Goal: Information Seeking & Learning: Learn about a topic

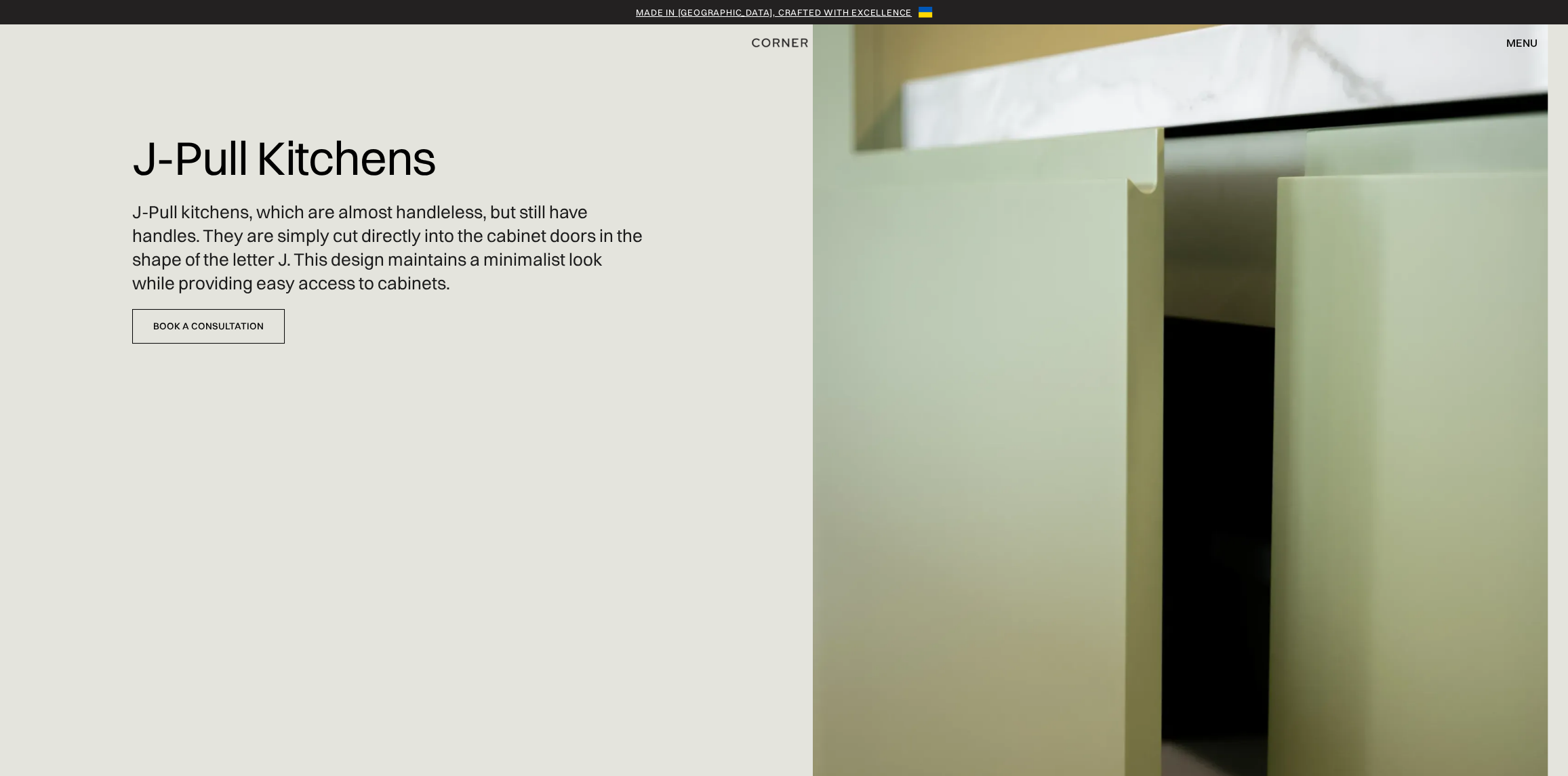
click at [1516, 40] on div "menu" at bounding box center [1522, 42] width 31 height 10
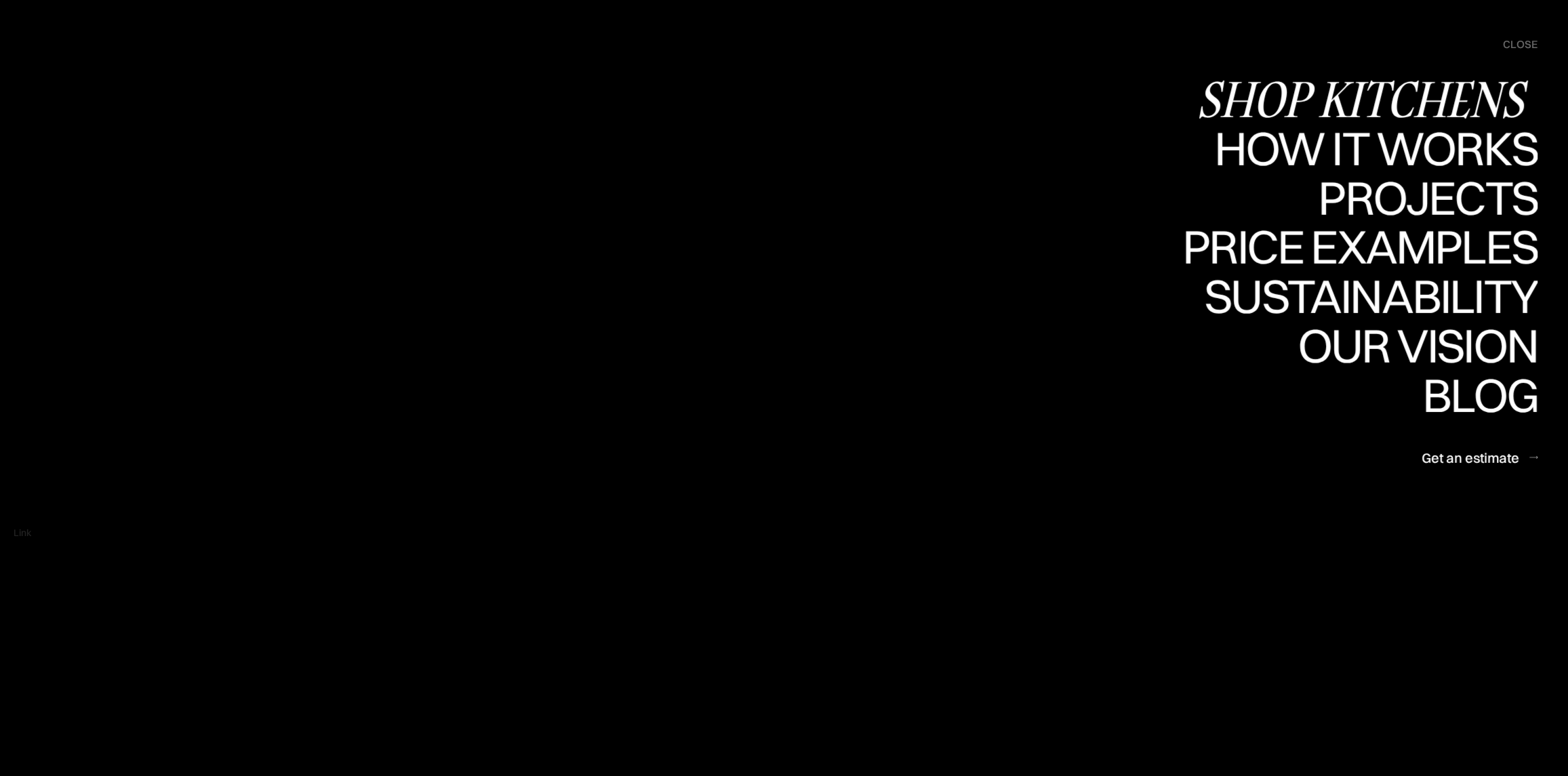
click at [1456, 87] on div "Shop Kitchens" at bounding box center [1366, 98] width 341 height 48
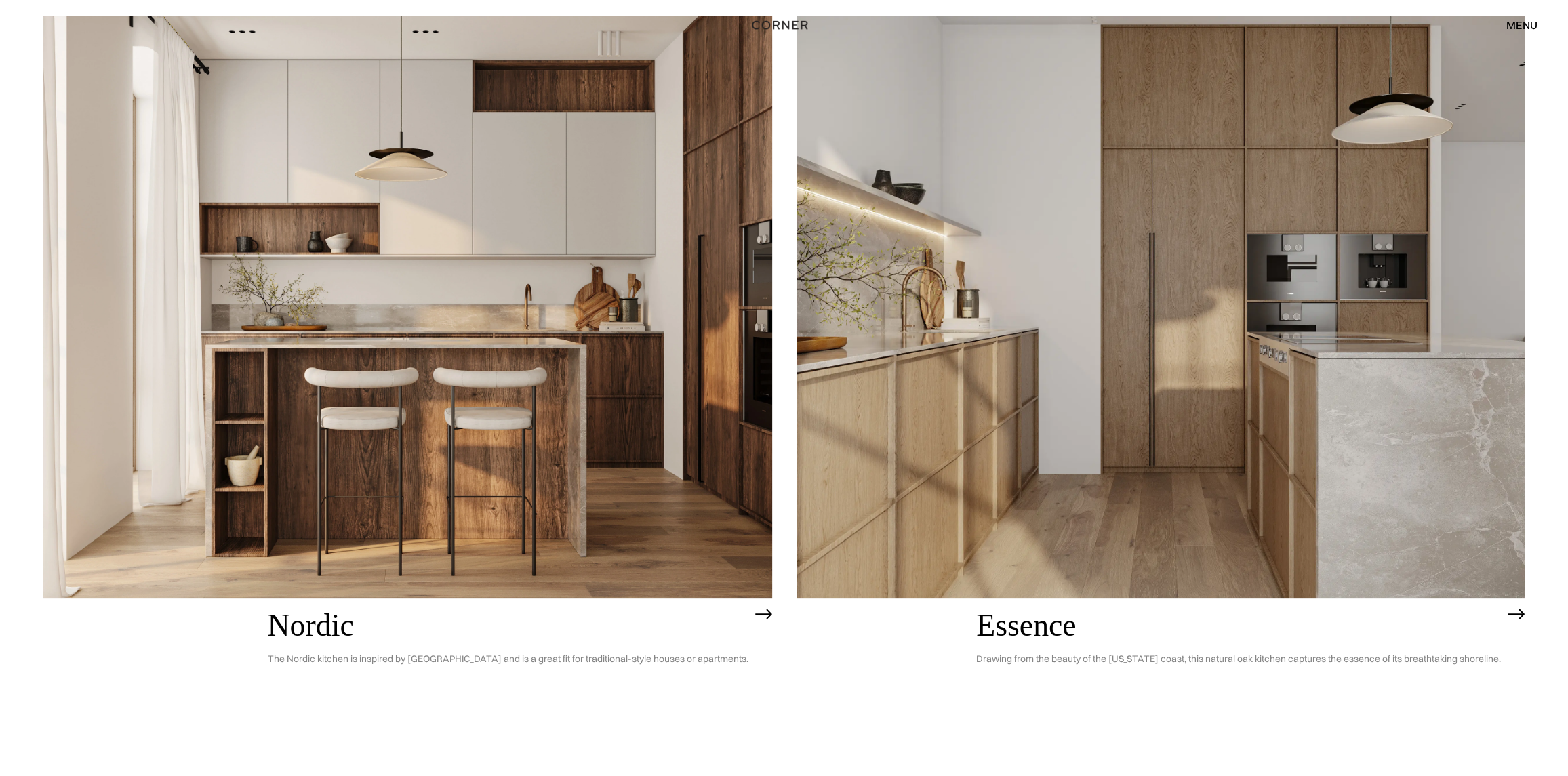
scroll to position [128, 0]
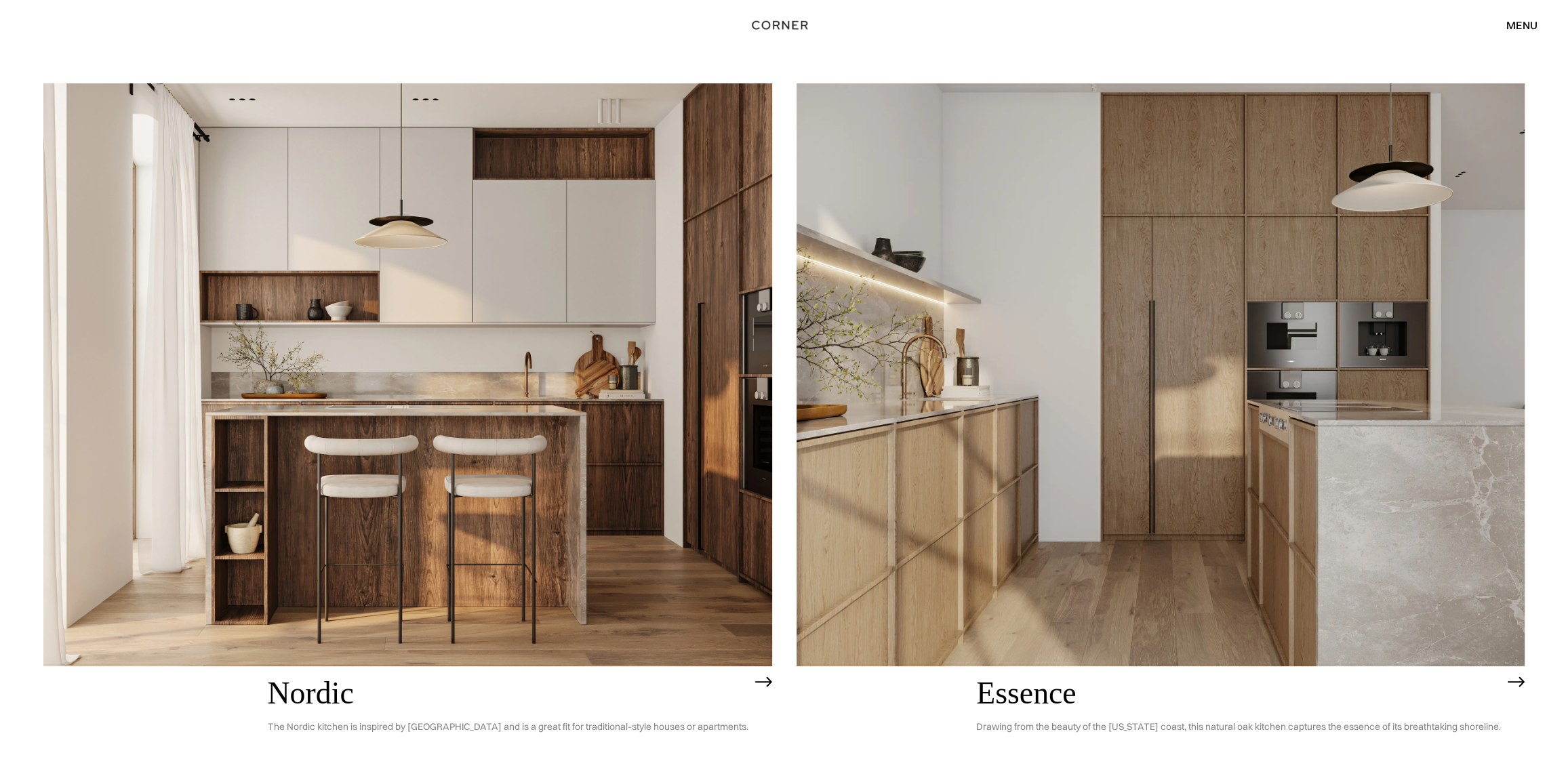
click at [697, 437] on img at bounding box center [408, 374] width 729 height 583
click at [1310, 481] on img at bounding box center [1161, 374] width 729 height 583
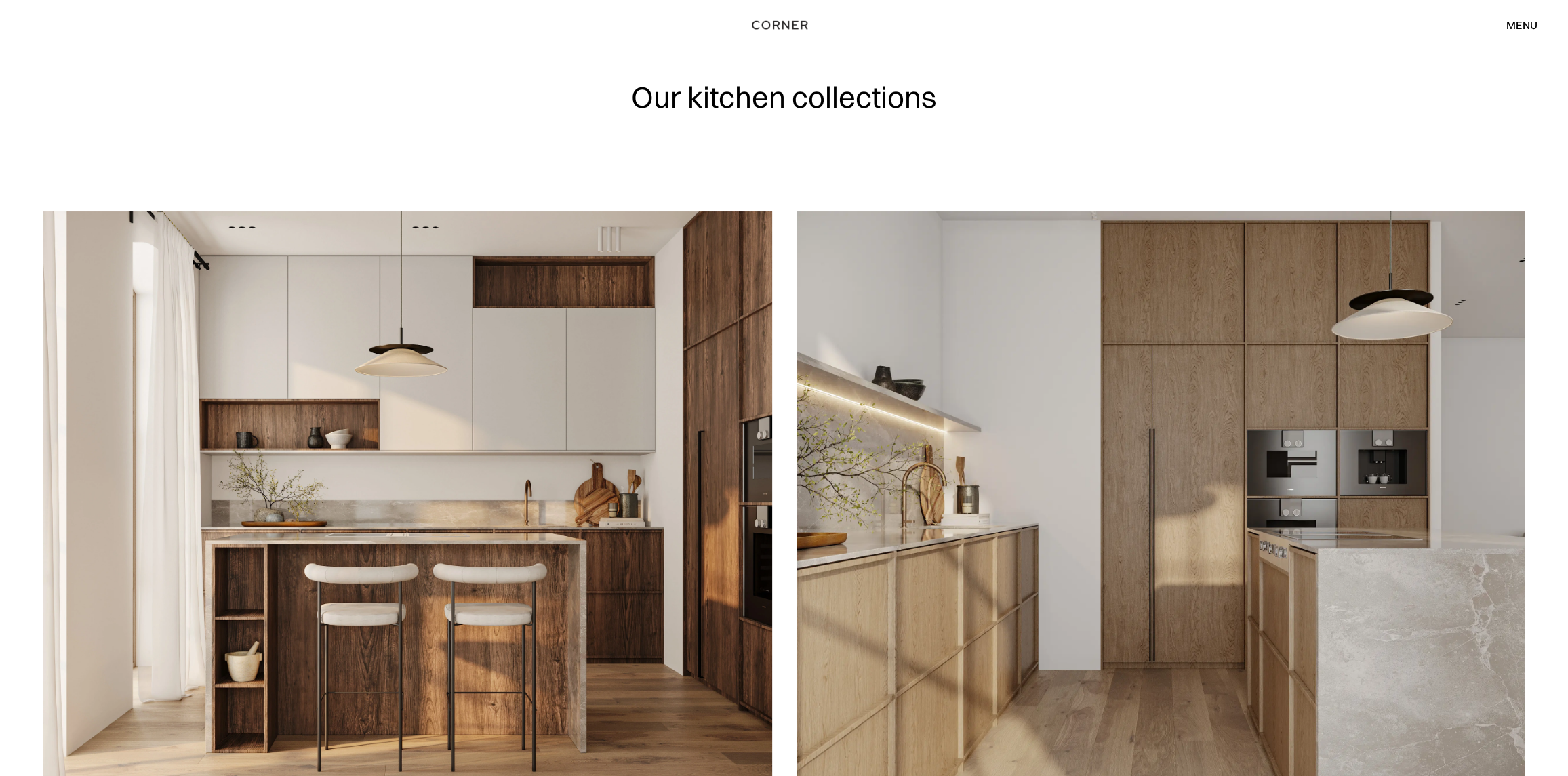
click at [1524, 24] on div "menu" at bounding box center [1522, 24] width 31 height 10
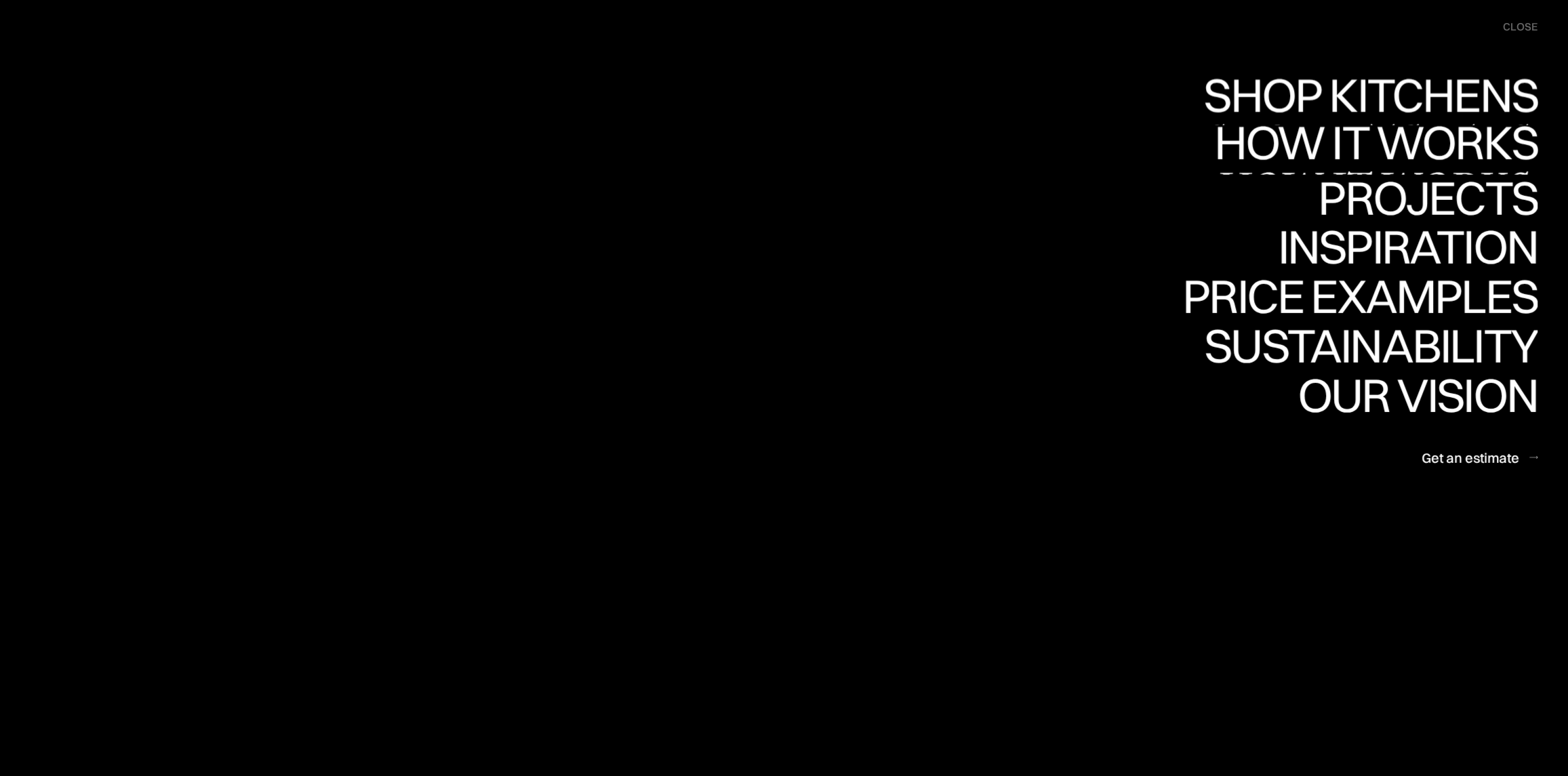
click at [1453, 151] on link "How it works How it works" at bounding box center [1374, 149] width 326 height 49
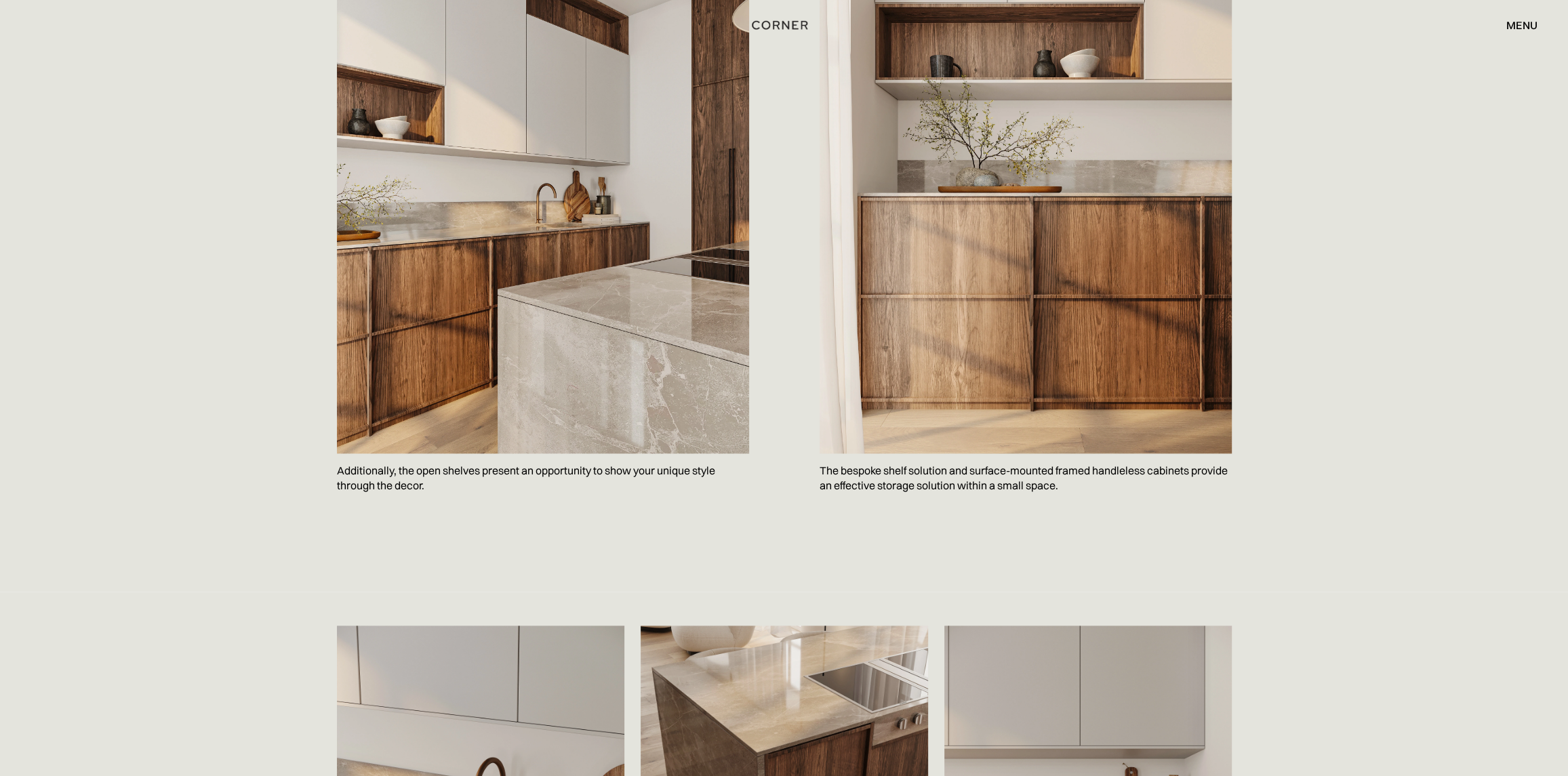
scroll to position [1965, 0]
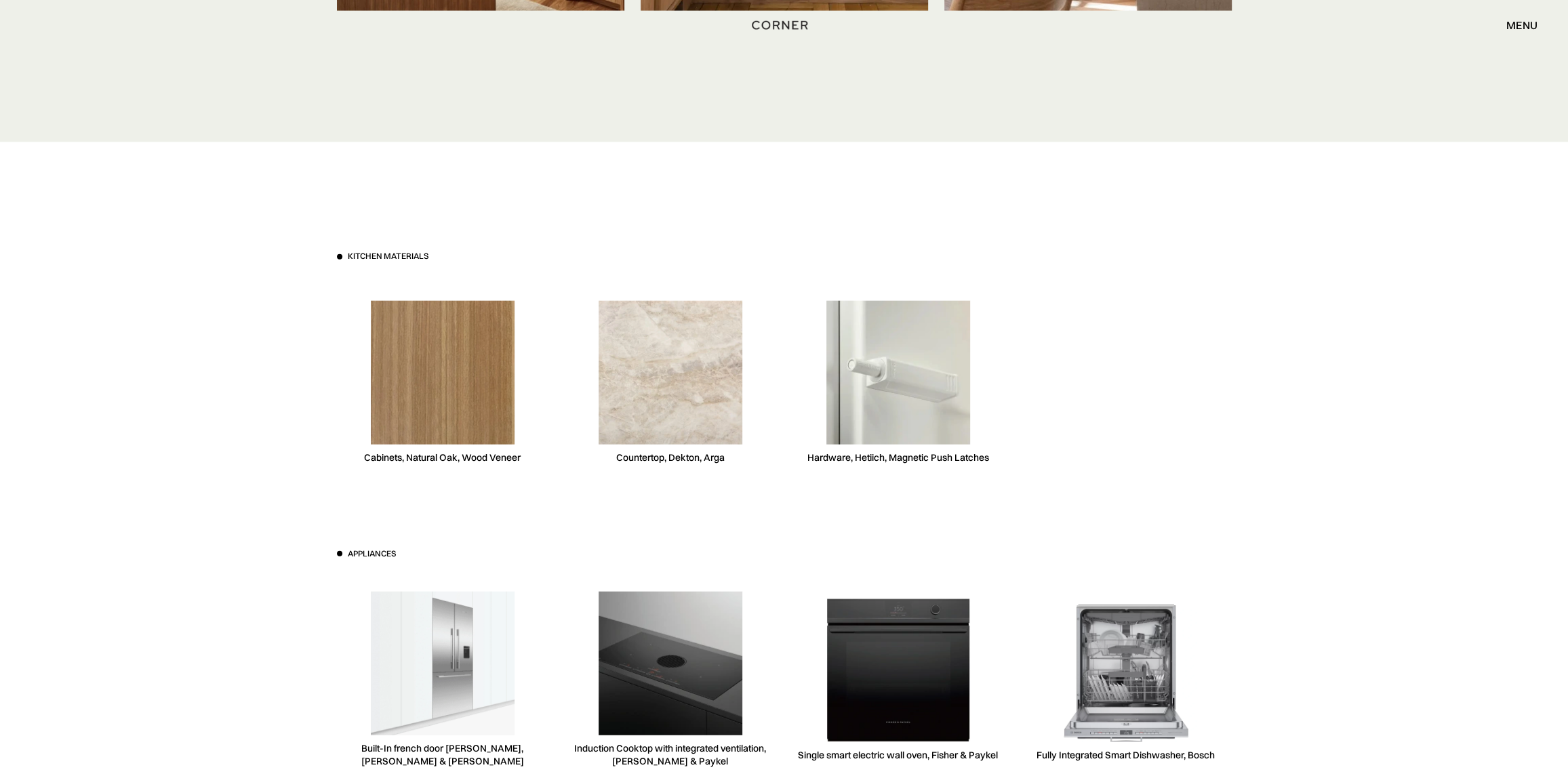
scroll to position [3727, 0]
